Goal: Task Accomplishment & Management: Manage account settings

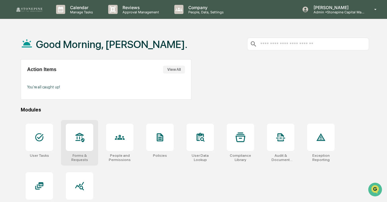
click at [82, 138] on icon at bounding box center [80, 138] width 10 height 10
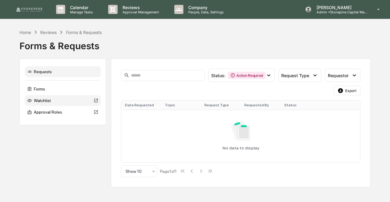
click at [53, 99] on div "Watchlist" at bounding box center [63, 100] width 76 height 11
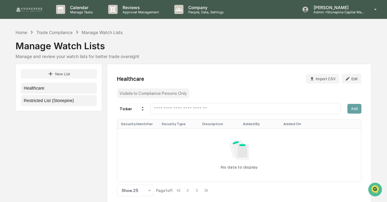
click at [76, 102] on button "Restricted List (Stonepine)" at bounding box center [59, 100] width 76 height 11
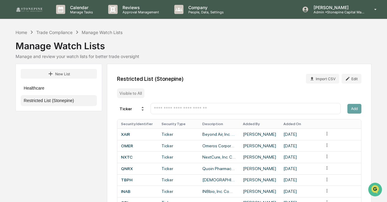
click at [208, 109] on input "text" at bounding box center [245, 109] width 184 height 6
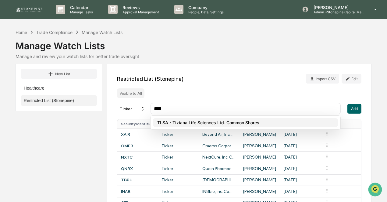
type input "****"
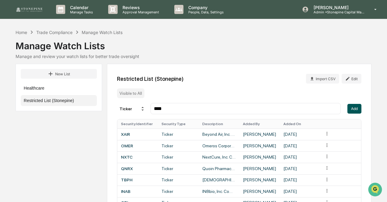
click at [356, 109] on button "Add" at bounding box center [354, 109] width 14 height 10
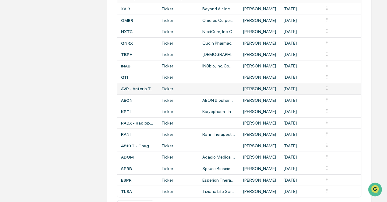
scroll to position [147, 0]
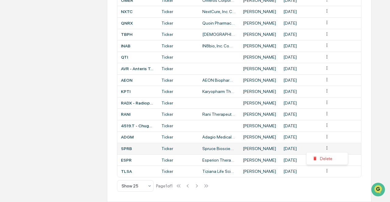
click at [325, 157] on div "Delete" at bounding box center [326, 159] width 39 height 10
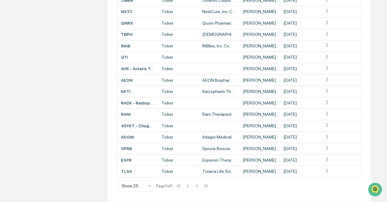
scroll to position [136, 0]
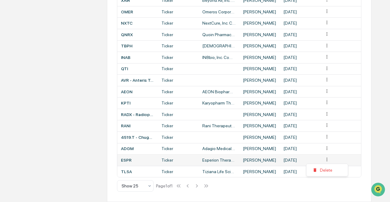
click at [320, 170] on div "Delete" at bounding box center [326, 171] width 39 height 10
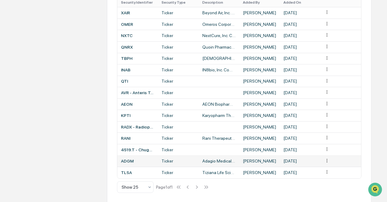
scroll to position [124, 0]
